Goal: Subscribe to service/newsletter: Subscribe to service/newsletter

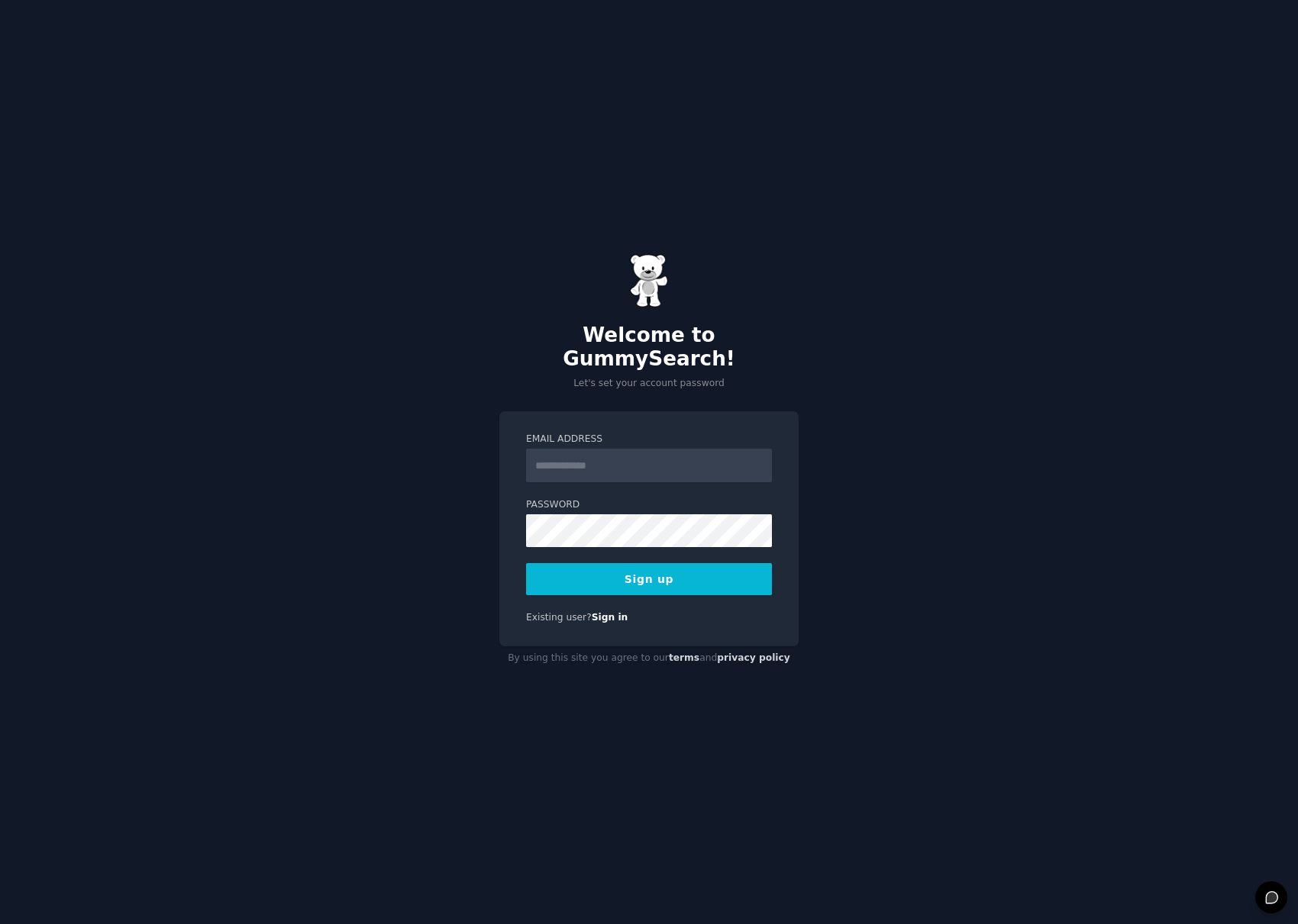
click at [564, 452] on input "Email Address" at bounding box center [649, 465] width 246 height 33
type input "**********"
click at [643, 568] on button "Sign up" at bounding box center [649, 580] width 246 height 32
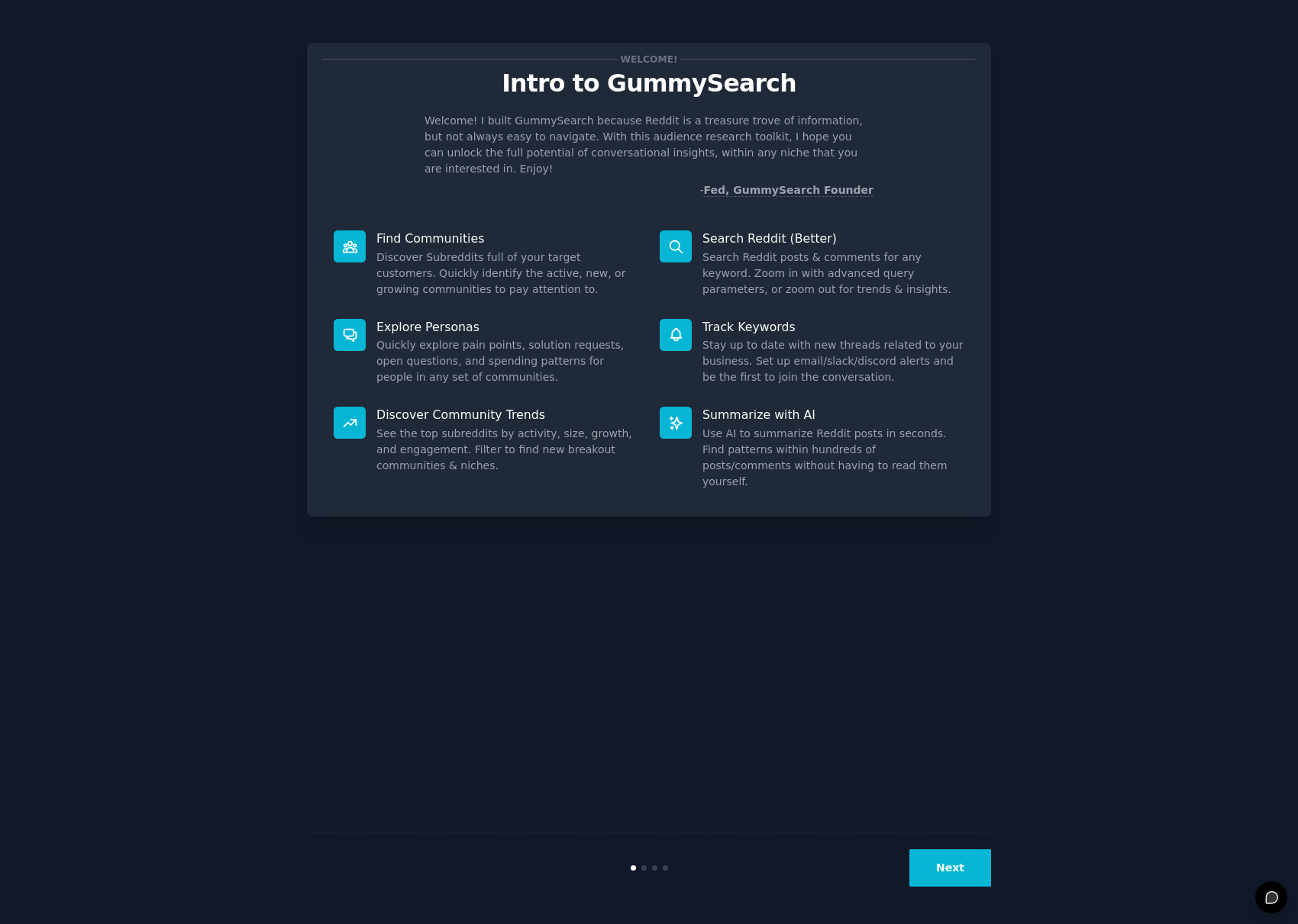
click at [1117, 623] on div "Welcome! Intro to GummySearch Welcome! I built GummySearch because Reddit is a …" at bounding box center [649, 461] width 1255 height 881
click at [1040, 500] on div "Welcome! Intro to GummySearch Welcome! I built GummySearch because Reddit is a …" at bounding box center [649, 461] width 1255 height 881
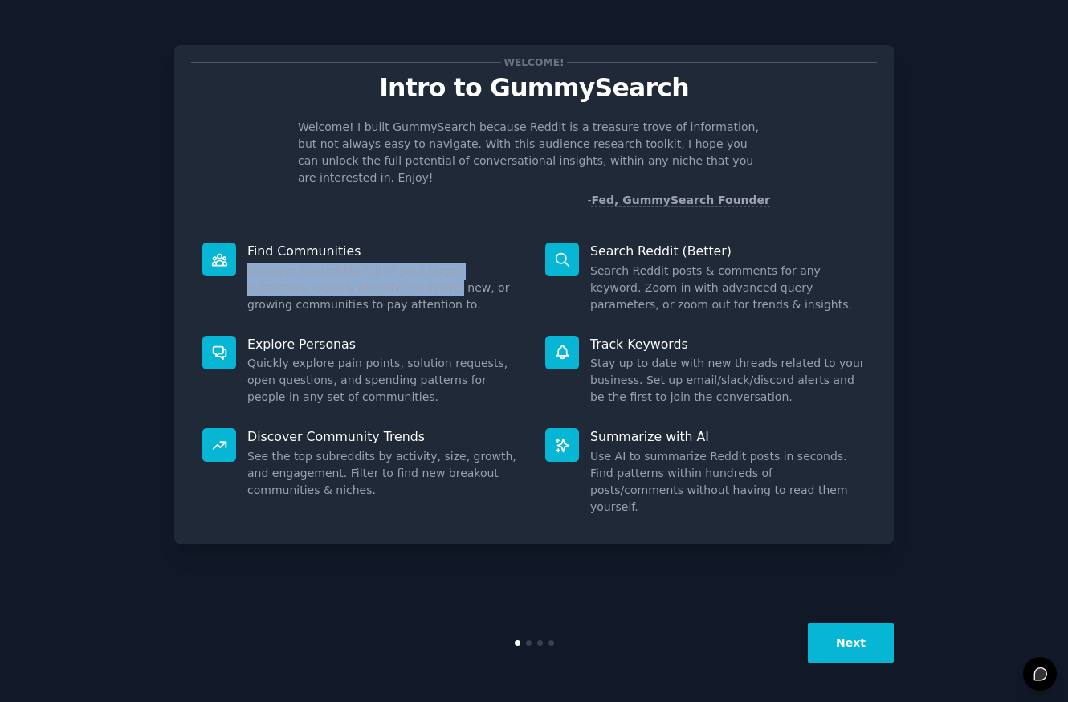
drag, startPoint x: 247, startPoint y: 252, endPoint x: 377, endPoint y: 271, distance: 132.3
click at [377, 271] on div "Find Communities Discover Subreddits full of your target customers. Quickly ide…" at bounding box center [362, 277] width 343 height 93
click at [108, 464] on div "Welcome! Intro to GummySearch Welcome! I built GummySearch because Reddit is a …" at bounding box center [533, 350] width 1023 height 657
click at [985, 259] on div "Welcome! Intro to GummySearch Welcome! I built GummySearch because Reddit is a …" at bounding box center [533, 350] width 1023 height 657
click at [980, 257] on div "Welcome! Intro to GummySearch Welcome! I built GummySearch because Reddit is a …" at bounding box center [533, 350] width 1023 height 657
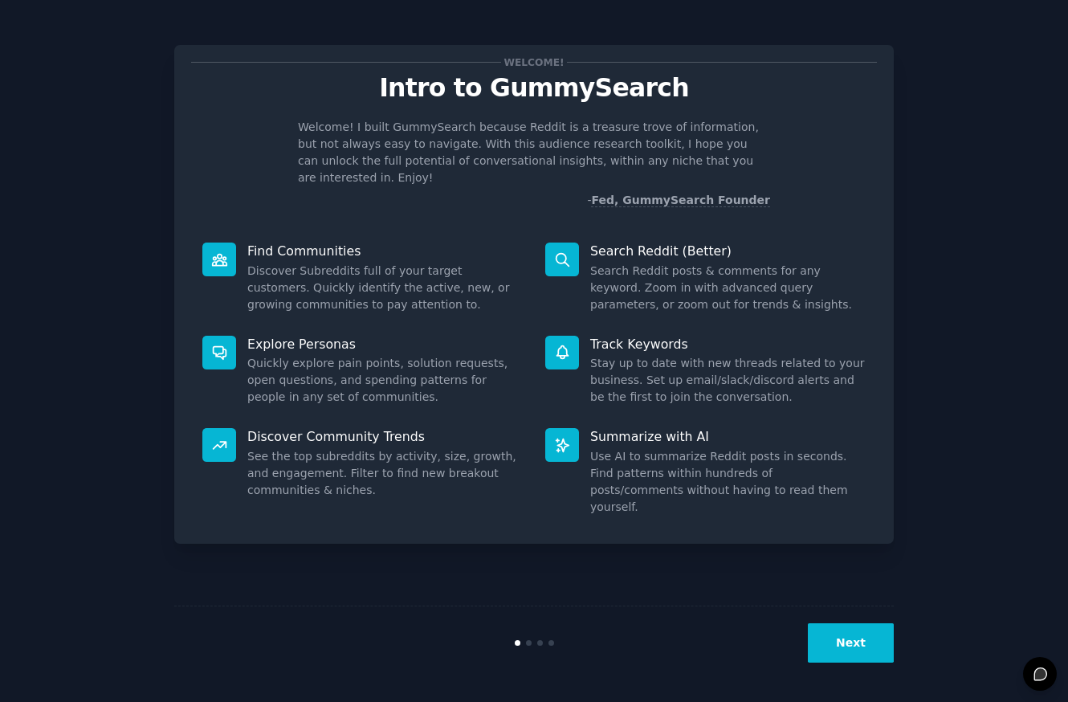
click at [911, 224] on div "Welcome! Intro to GummySearch Welcome! I built GummySearch because Reddit is a …" at bounding box center [533, 350] width 1023 height 657
